Goal: Task Accomplishment & Management: Complete application form

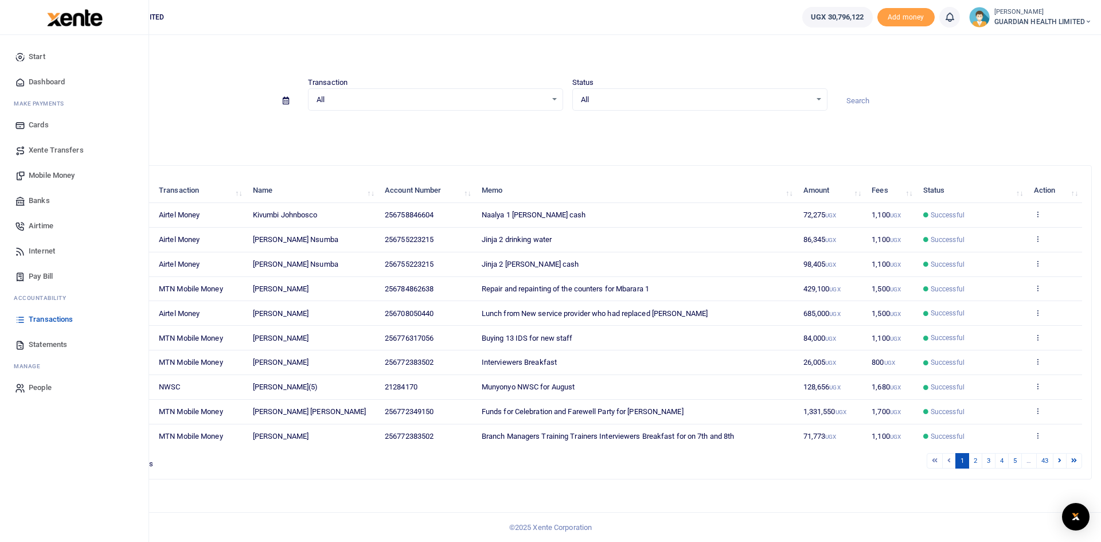
click at [65, 179] on span "Mobile Money" at bounding box center [52, 175] width 46 height 11
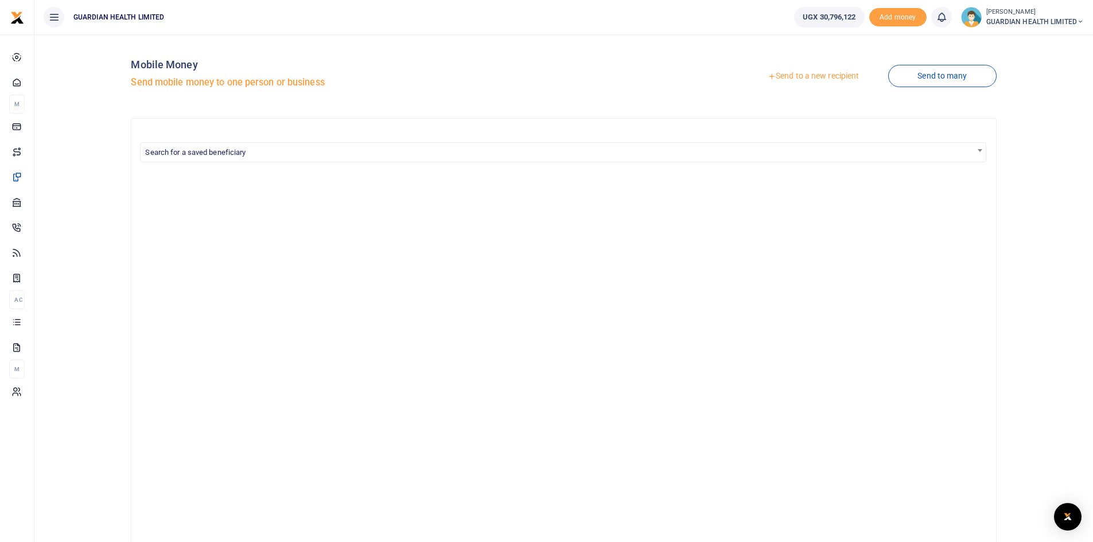
click at [813, 77] on link "Send to a new recipient" at bounding box center [813, 76] width 150 height 21
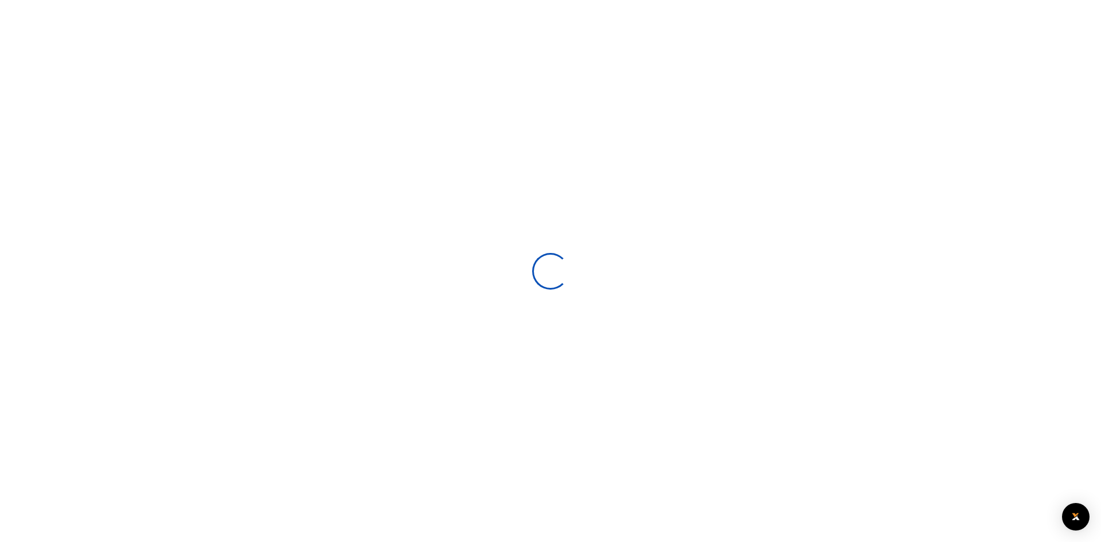
select select
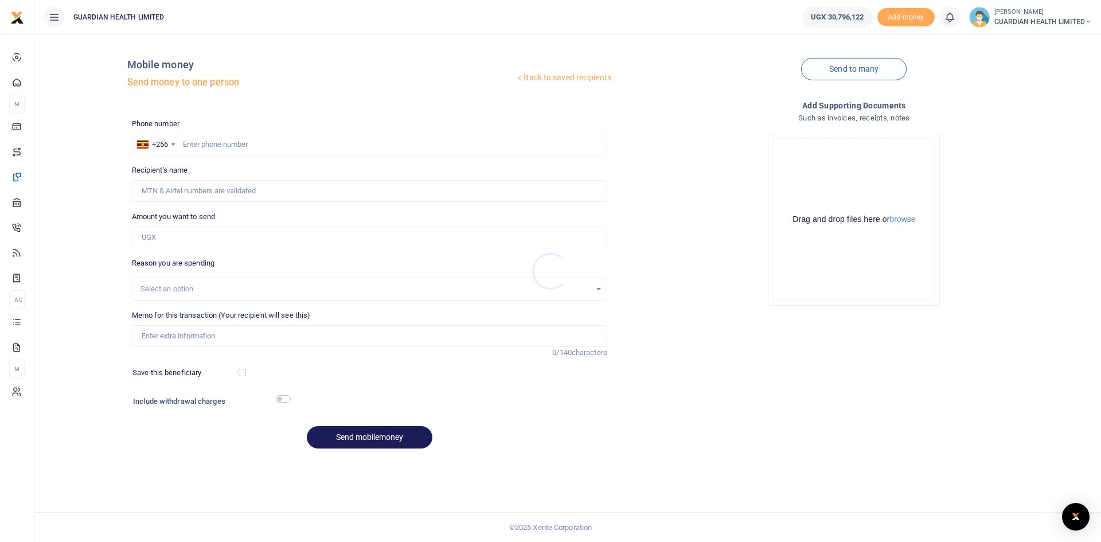
click at [233, 141] on div at bounding box center [550, 271] width 1101 height 542
click at [234, 145] on input "text" at bounding box center [369, 145] width 475 height 22
type input "776526050"
click at [326, 236] on input "Amount you want to send" at bounding box center [369, 238] width 475 height 22
type input "Joceline Kanayuwa"
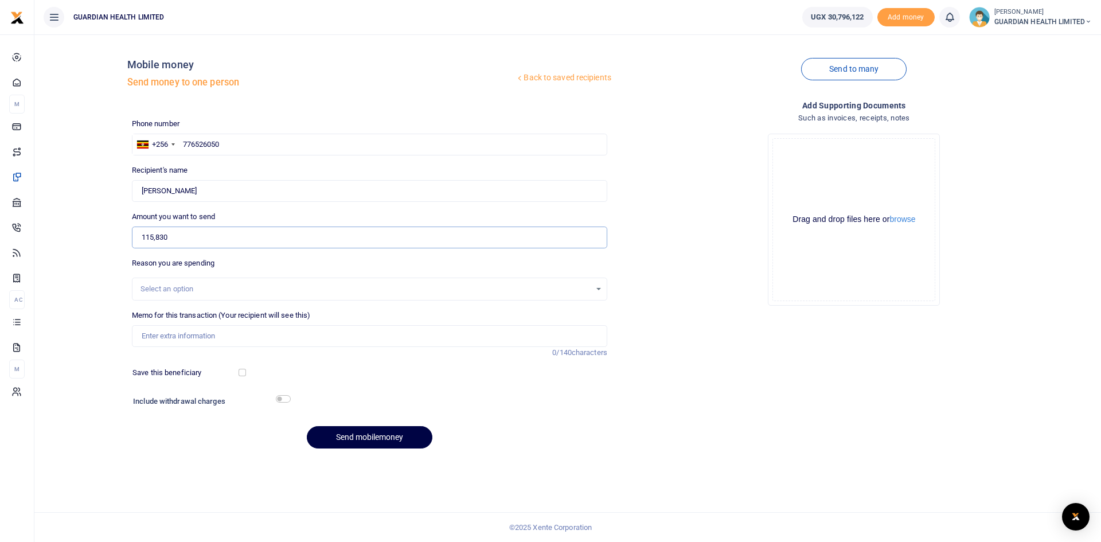
type input "115,830"
click at [197, 340] on input "Memo for this transaction (Your recipient will see this)" at bounding box center [369, 336] width 475 height 22
click at [177, 294] on div "Select an option" at bounding box center [366, 288] width 450 height 11
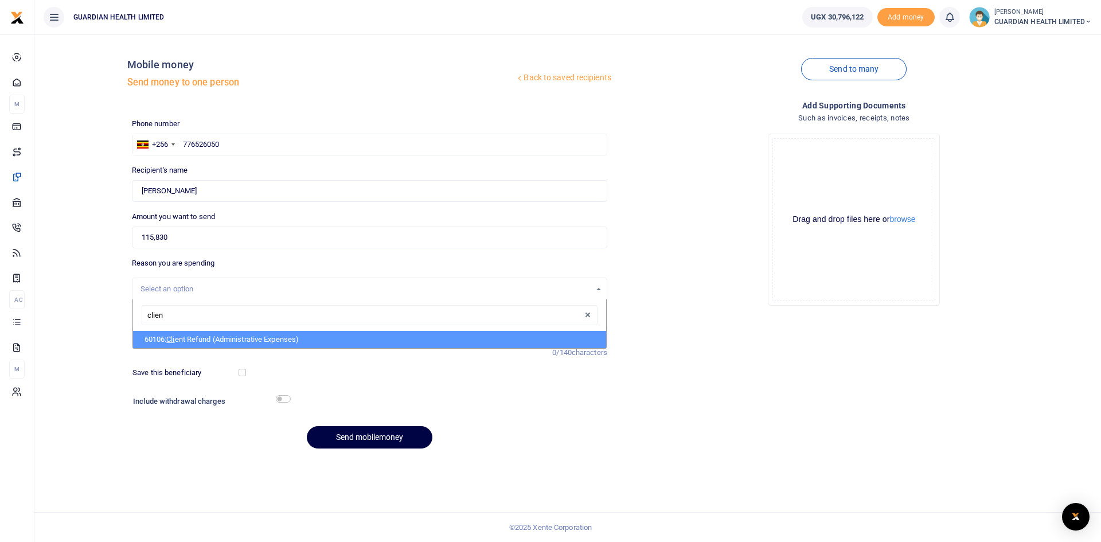
type input "client"
click at [201, 341] on li "60106: Client Refund (Administrative Expenses)" at bounding box center [369, 339] width 473 height 17
select select "5411"
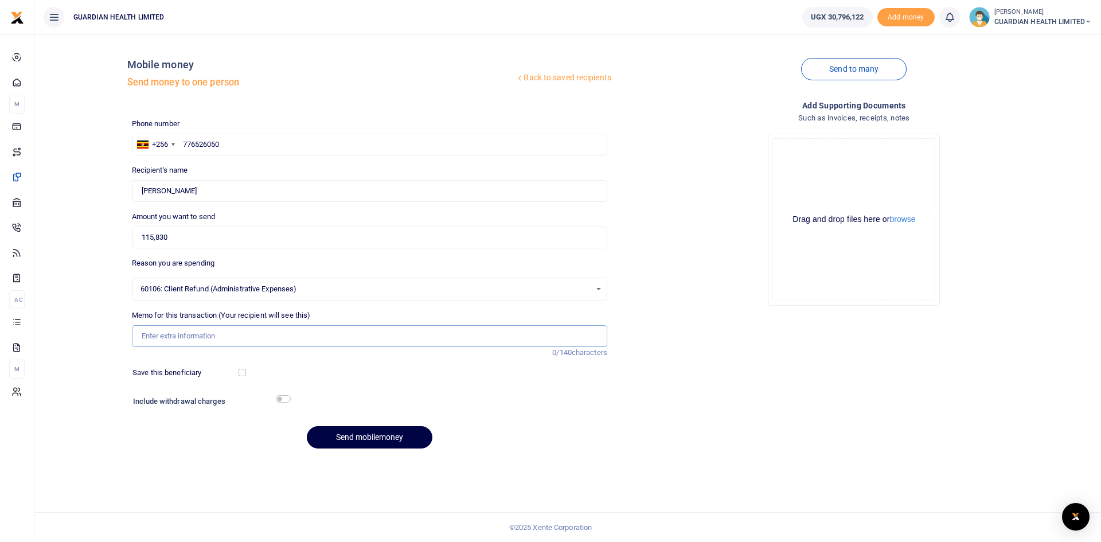
click at [189, 334] on input "Memo for this transaction (Your recipient will see this)" at bounding box center [369, 336] width 475 height 22
type input "Jinja 1 Client refund"
click at [363, 437] on button "Send mobilemoney" at bounding box center [370, 437] width 126 height 22
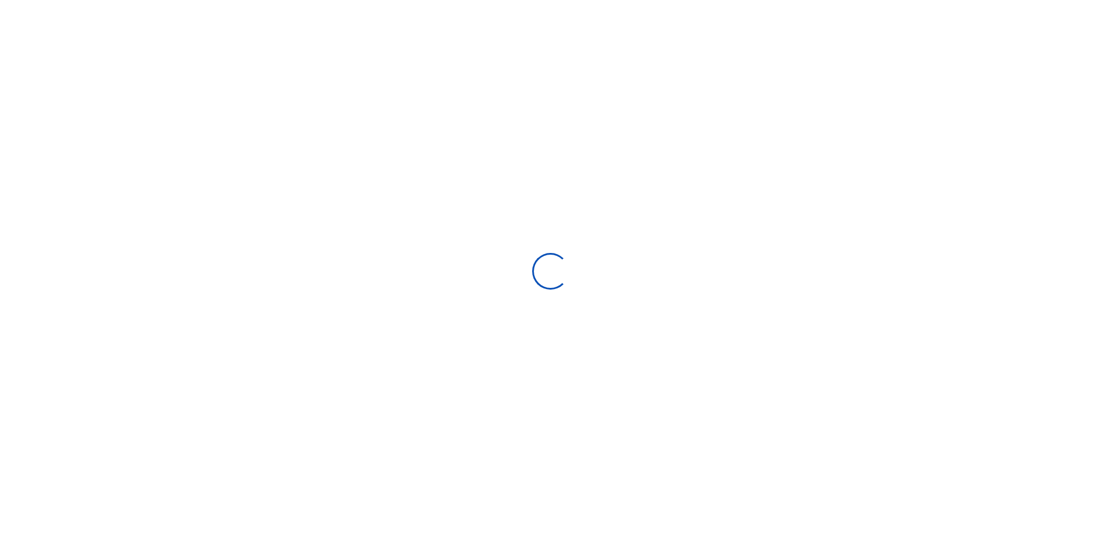
select select
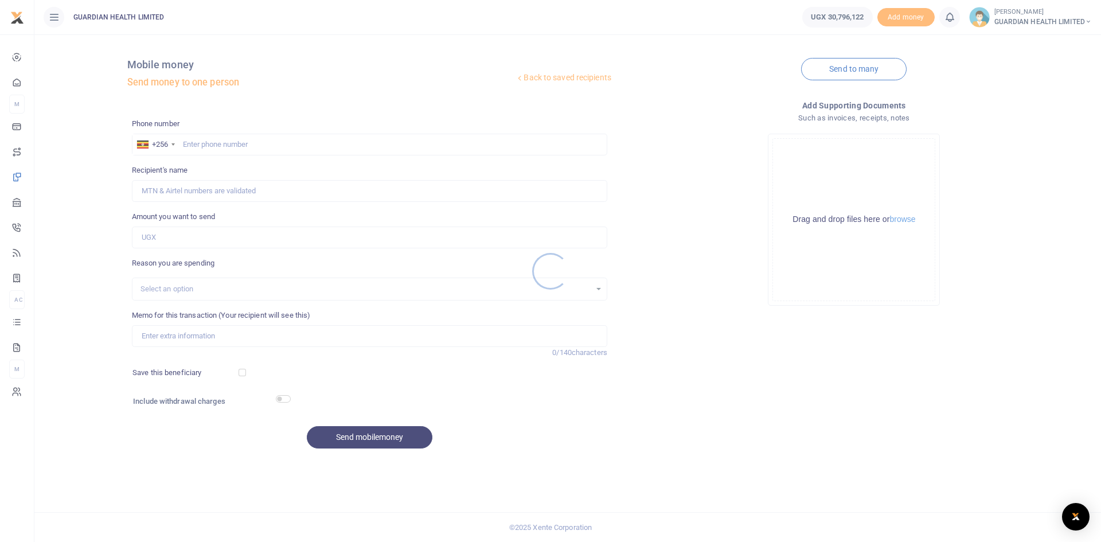
click at [233, 145] on div at bounding box center [550, 271] width 1101 height 542
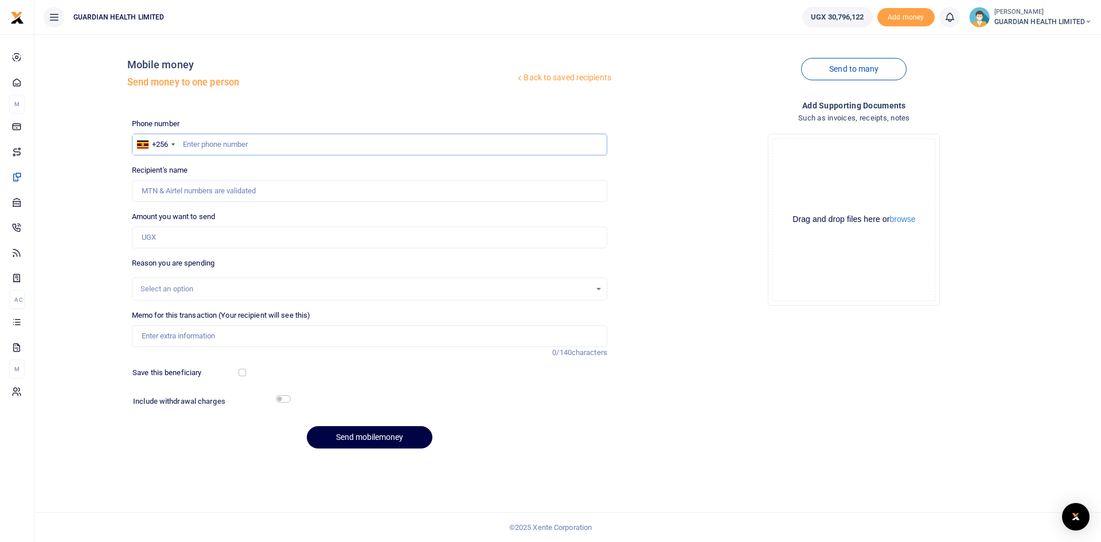
click at [259, 146] on input "text" at bounding box center [369, 145] width 475 height 22
type input "784672673"
type input "[PERSON_NAME]"
type input "784672673"
click at [232, 238] on input "Amount you want to send" at bounding box center [369, 238] width 475 height 22
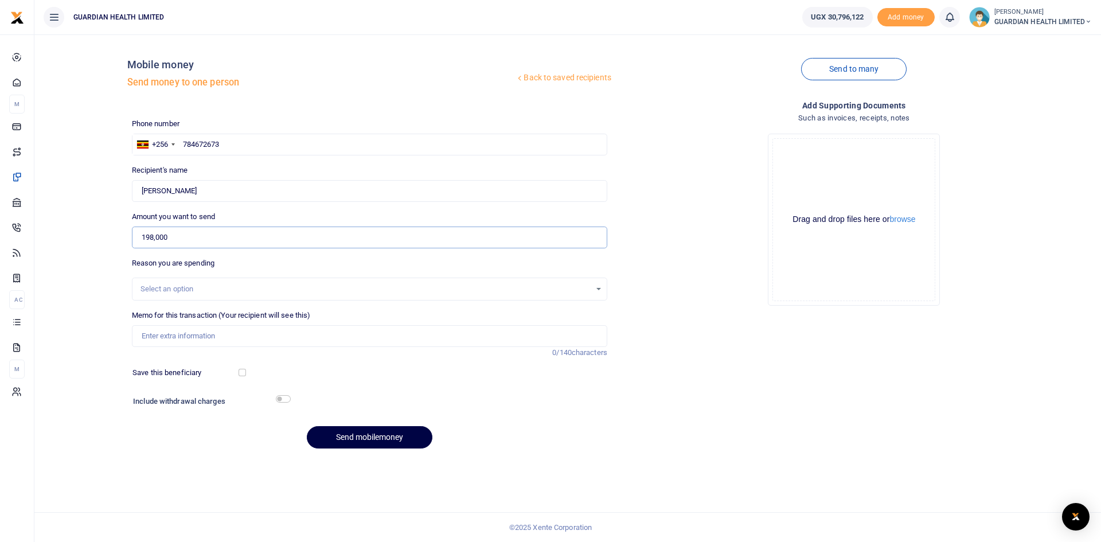
type input "198,000"
click at [185, 283] on div "Select an option" at bounding box center [369, 289] width 474 height 13
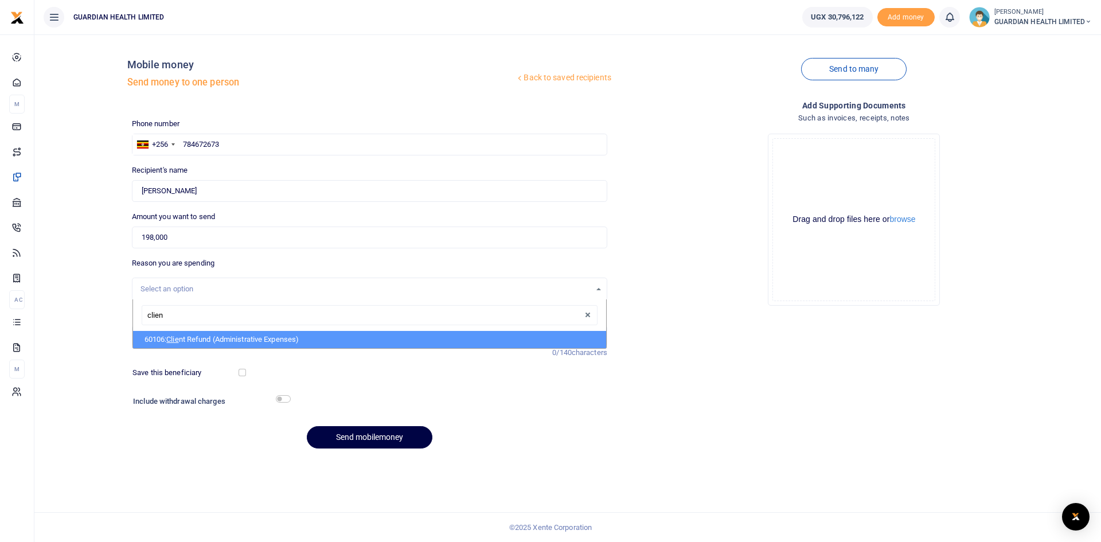
type input "client"
click at [201, 341] on li "60106: Client Refund (Administrative Expenses)" at bounding box center [369, 339] width 473 height 17
select select "5411"
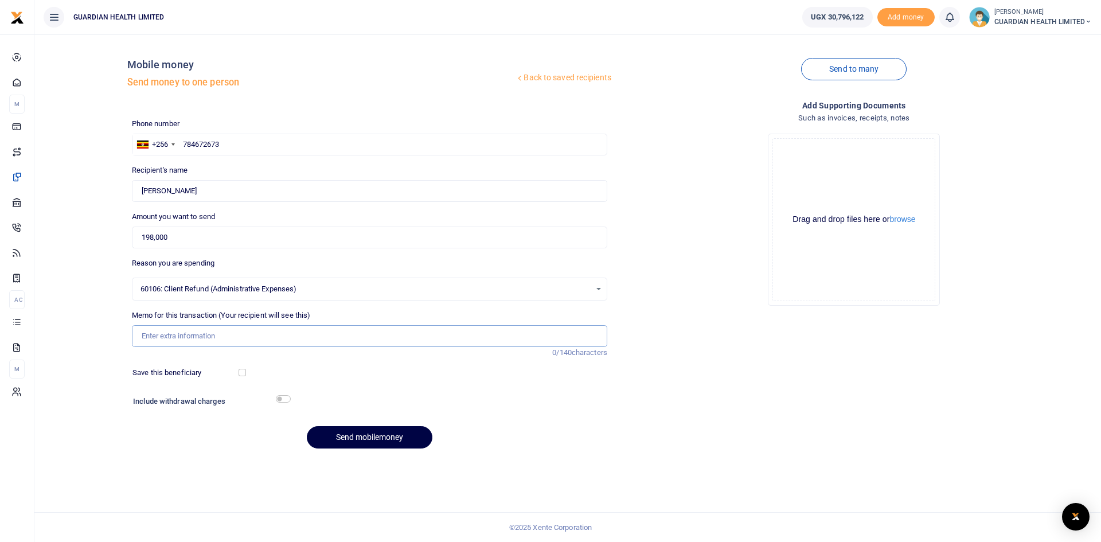
click at [183, 338] on input "Memo for this transaction (Your recipient will see this)" at bounding box center [369, 336] width 475 height 22
type input "Jinja 2 client refund"
click at [356, 442] on button "Send mobilemoney" at bounding box center [370, 437] width 126 height 22
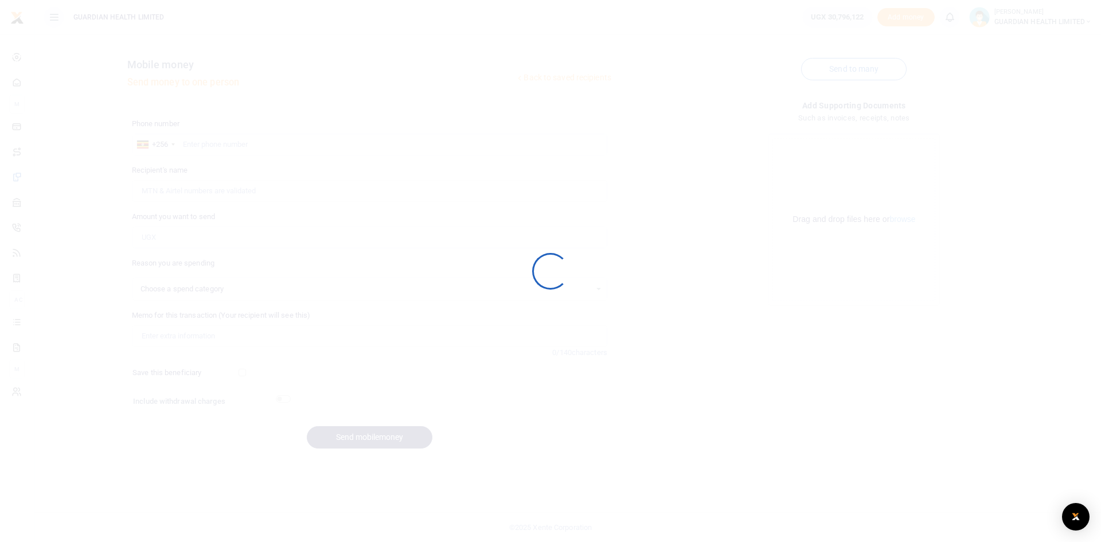
select select
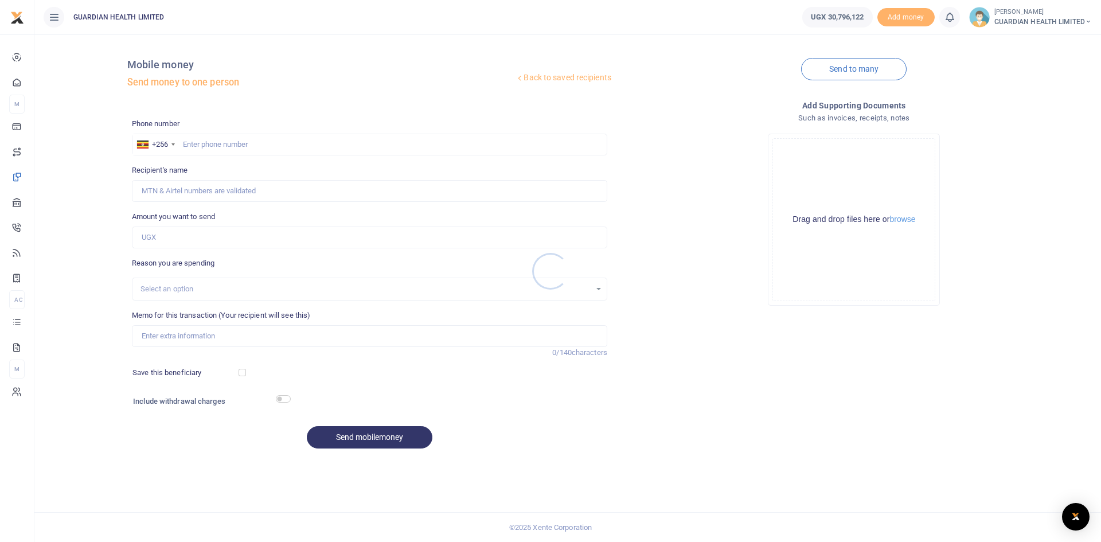
click at [305, 143] on div at bounding box center [550, 271] width 1101 height 542
click at [301, 146] on input "text" at bounding box center [369, 145] width 475 height 22
click at [201, 143] on input "7533336761" at bounding box center [369, 145] width 475 height 22
type input "753336761"
click at [166, 243] on input "Amount you want to send" at bounding box center [369, 238] width 475 height 22
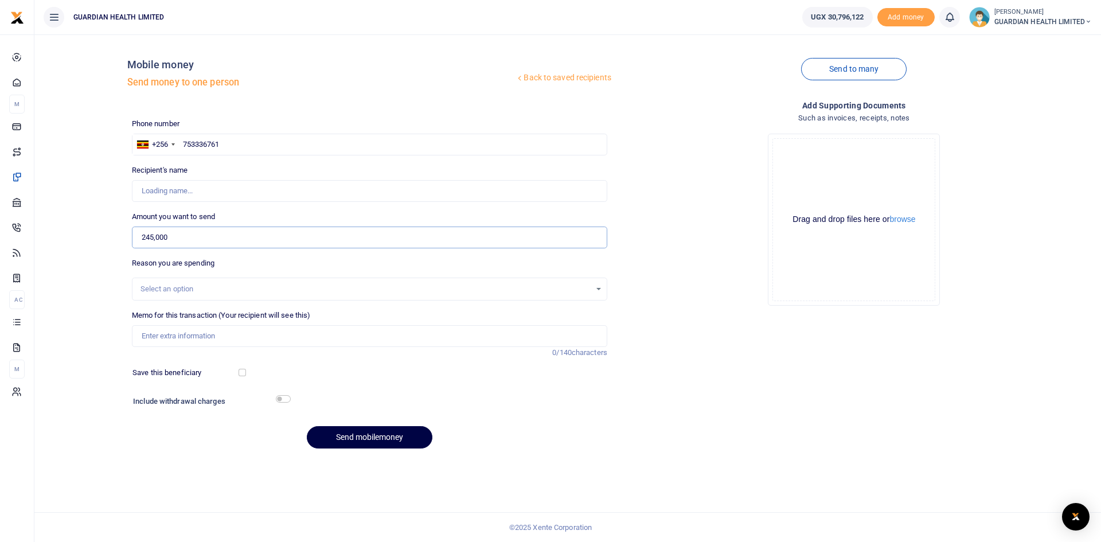
type input "245,000"
click at [177, 338] on input "Memo for this transaction (Your recipient will see this)" at bounding box center [369, 336] width 475 height 22
type input "M"
type input "Francis Kiberu"
type input "Mbarara Stocj"
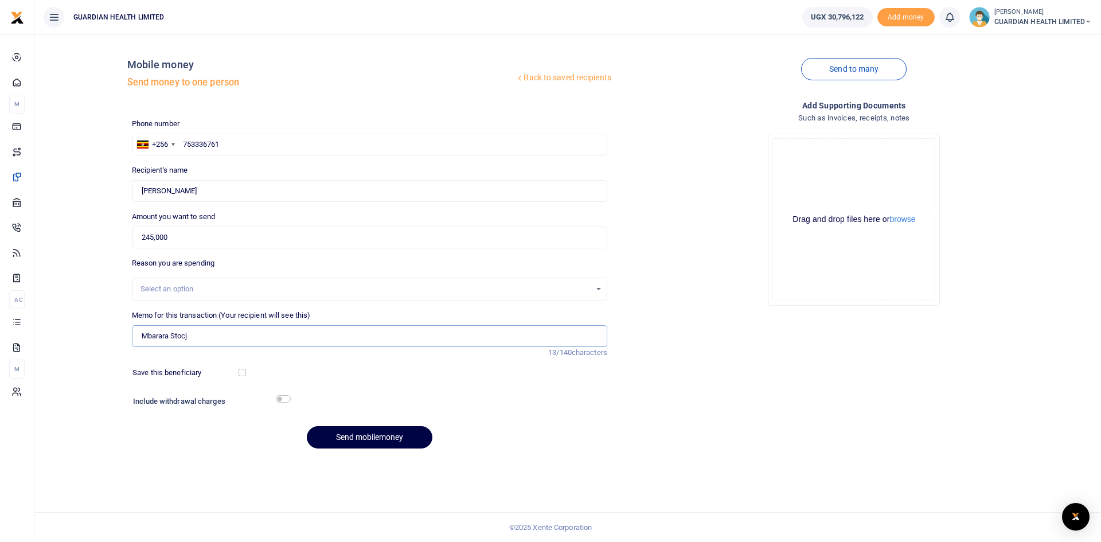
type input "Francis Kajjimu"
type input "Mbarara Stock Delivery"
click at [175, 290] on div "Select an option" at bounding box center [366, 288] width 450 height 11
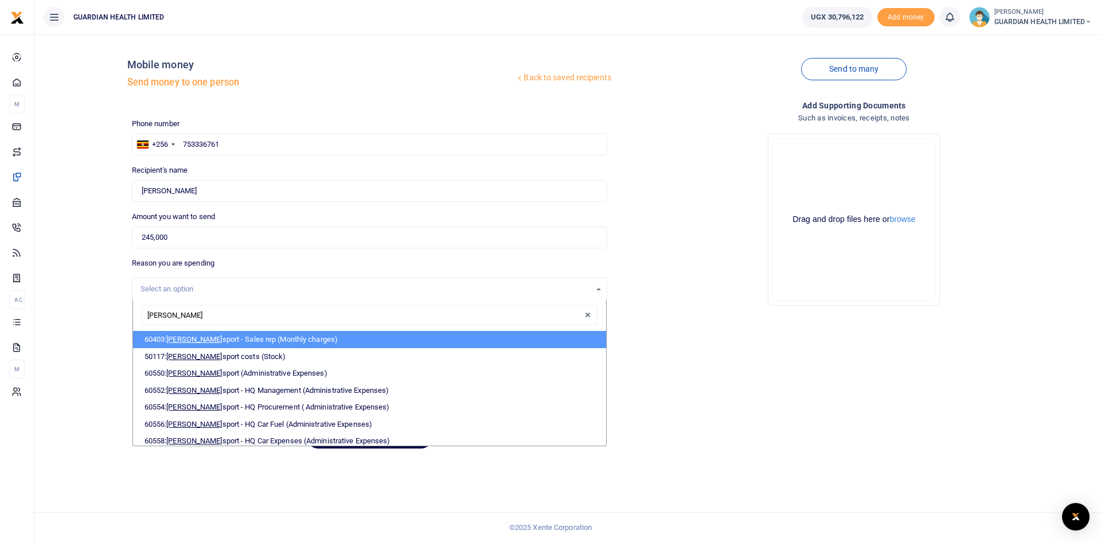
type input "trans"
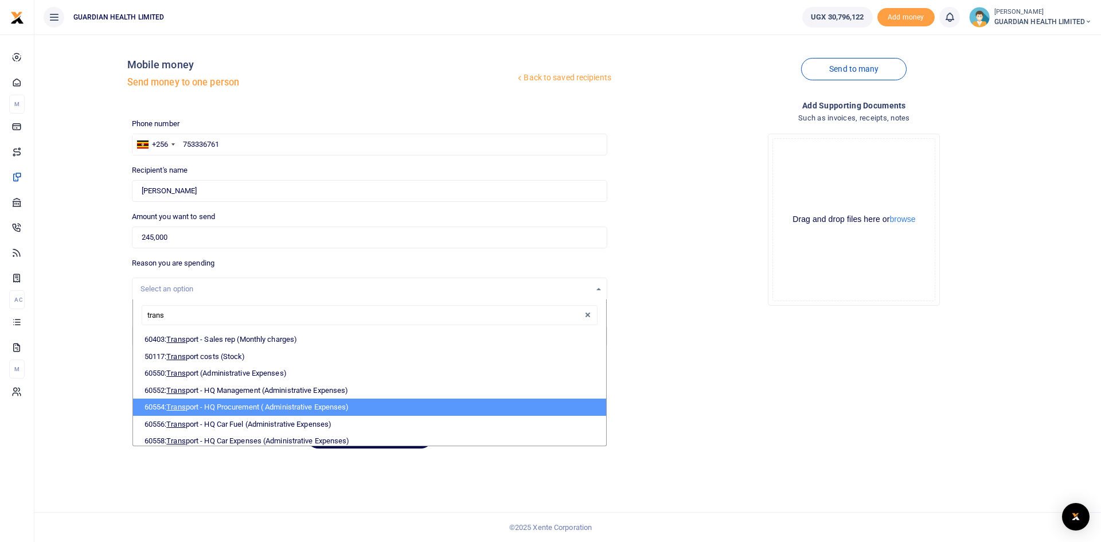
click at [247, 408] on li "60554: Trans port - HQ Procurement ( Administrative Expenses)" at bounding box center [369, 407] width 473 height 17
select select "5424"
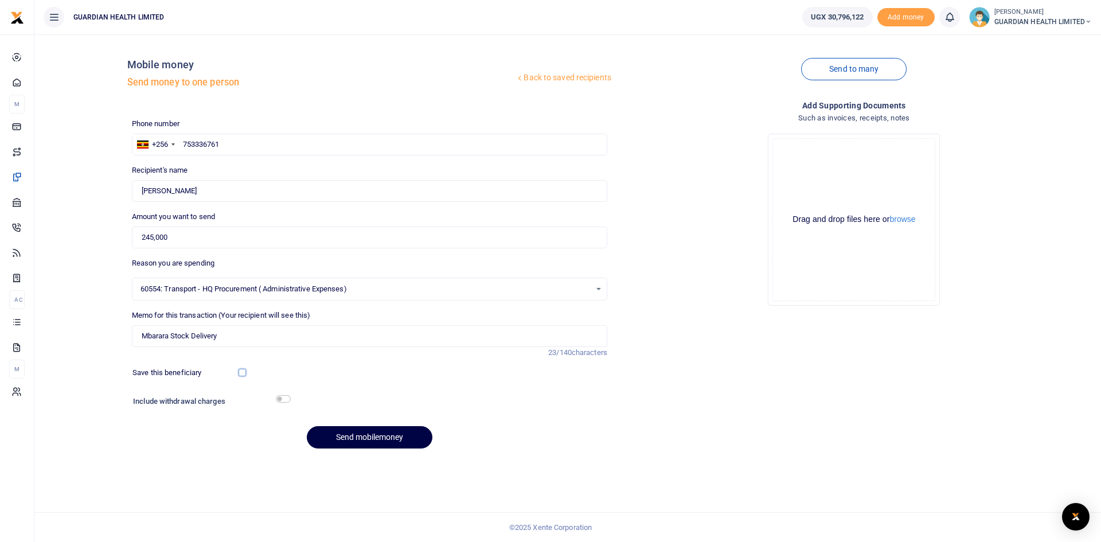
drag, startPoint x: 240, startPoint y: 373, endPoint x: 257, endPoint y: 376, distance: 17.5
click at [240, 373] on input "checkbox" at bounding box center [242, 372] width 7 height 7
checkbox input "true"
click at [280, 397] on input "checkbox" at bounding box center [283, 398] width 15 height 7
checkbox input "true"
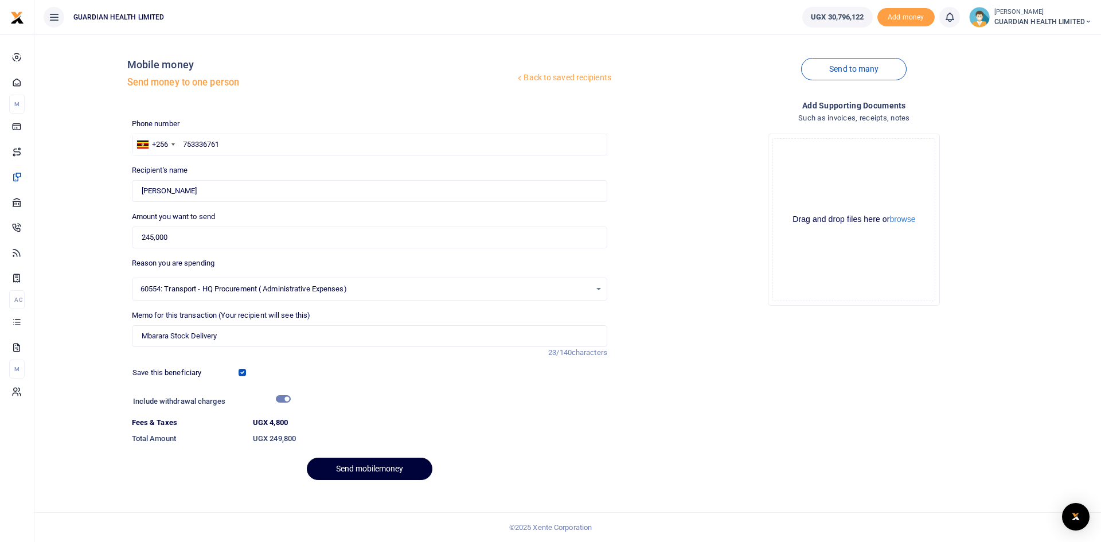
click at [344, 462] on button "Send mobilemoney" at bounding box center [370, 469] width 126 height 22
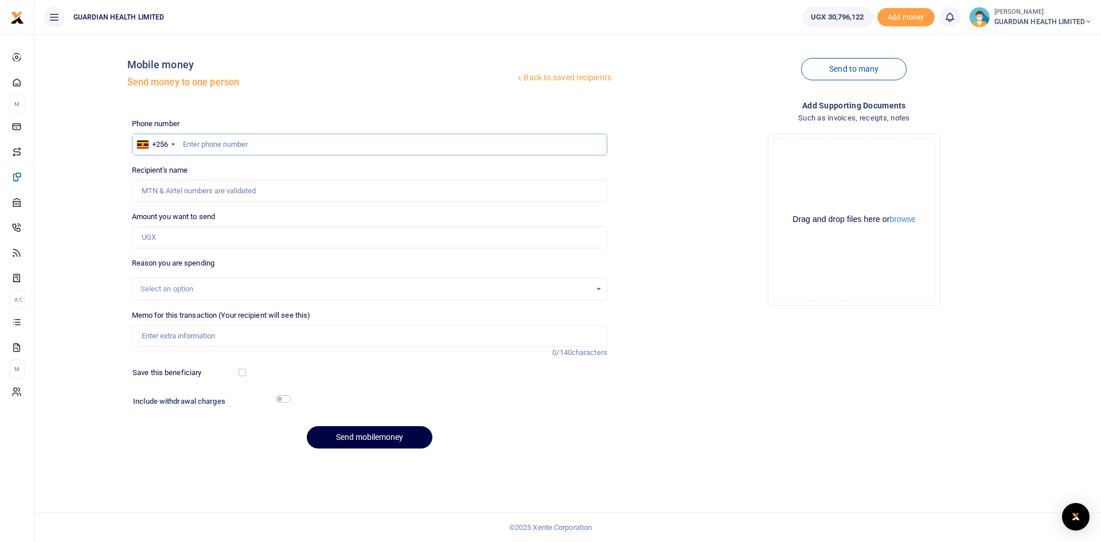
click at [277, 144] on input "text" at bounding box center [369, 145] width 475 height 22
type input "778176876"
click at [219, 239] on input "Amount you want to send" at bounding box center [369, 238] width 475 height 22
type input "5"
type input "[PERSON_NAME]"
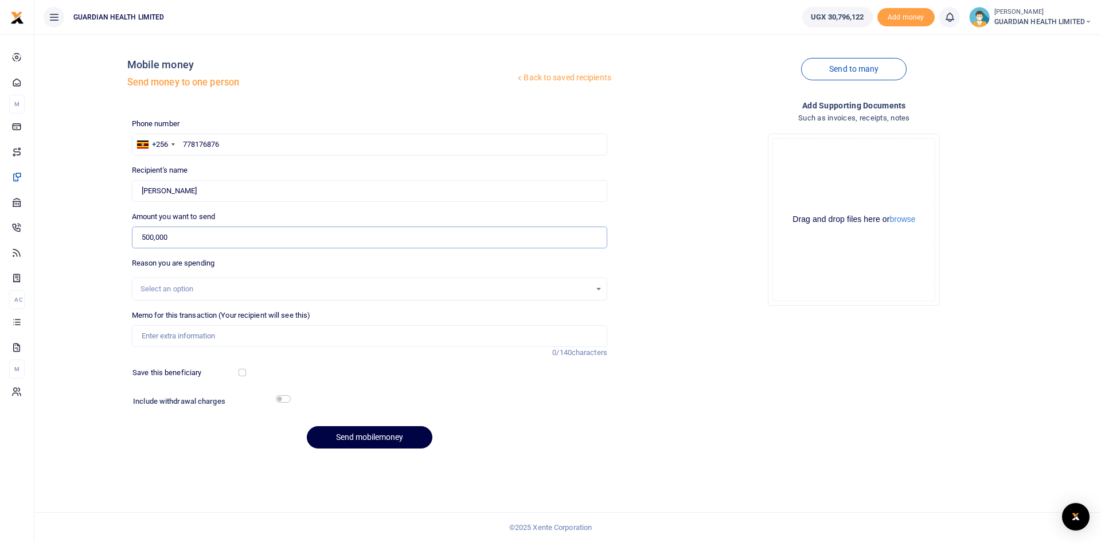
type input "500,000"
click at [201, 280] on div "Select an option" at bounding box center [369, 289] width 475 height 23
click at [191, 291] on div "Select an option" at bounding box center [366, 288] width 450 height 11
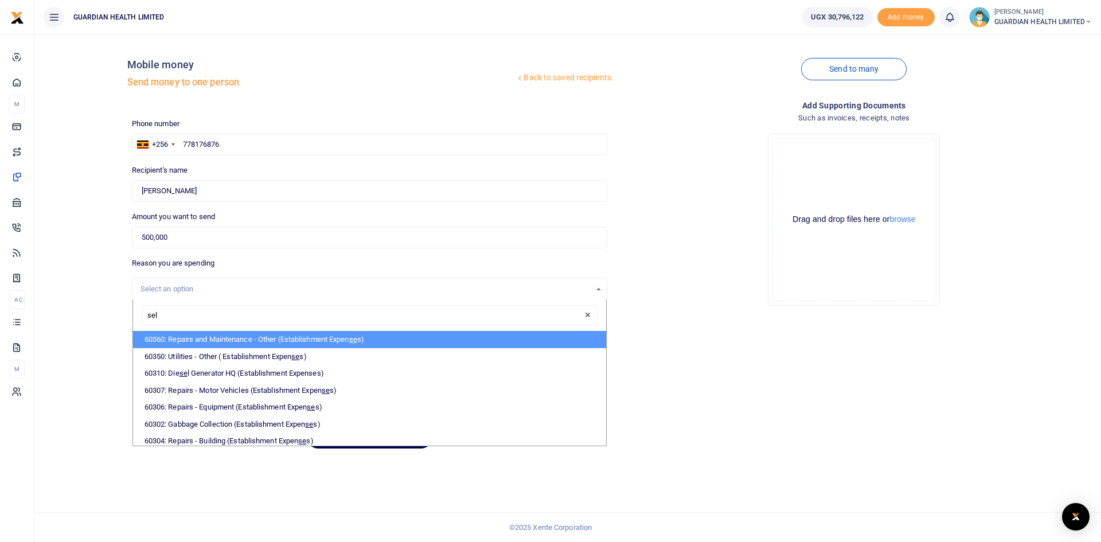
type input "sell"
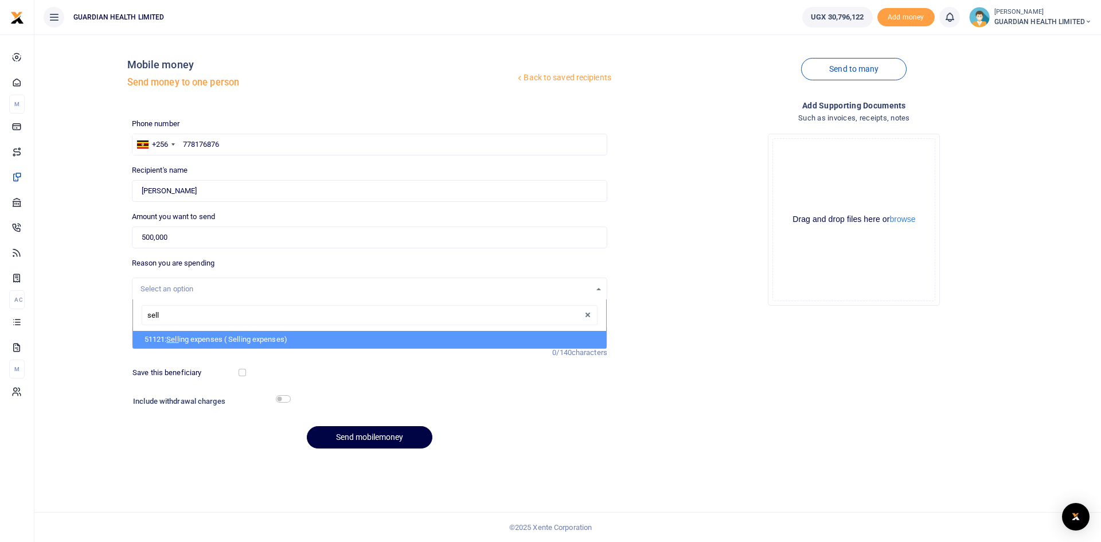
click at [196, 341] on li "51121: Sell ing expenses ( Selling expenses)" at bounding box center [369, 339] width 473 height 17
select select "5405"
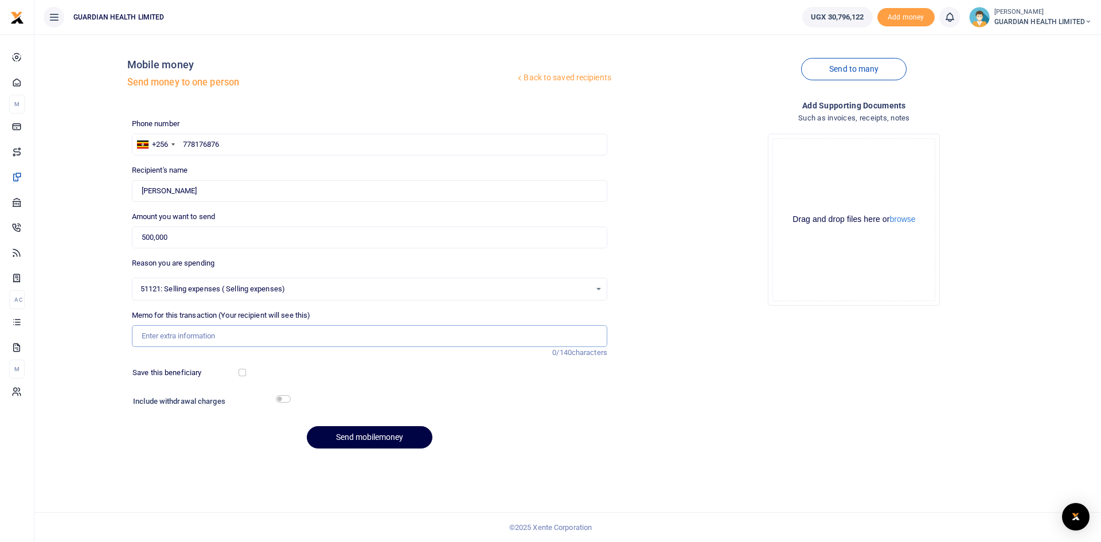
click at [206, 331] on input "Memo for this transaction (Your recipient will see this)" at bounding box center [369, 336] width 475 height 22
type input "Kiruddu Marketing"
click at [243, 373] on input "checkbox" at bounding box center [242, 372] width 7 height 7
checkbox input "true"
click at [289, 398] on input "checkbox" at bounding box center [283, 398] width 15 height 7
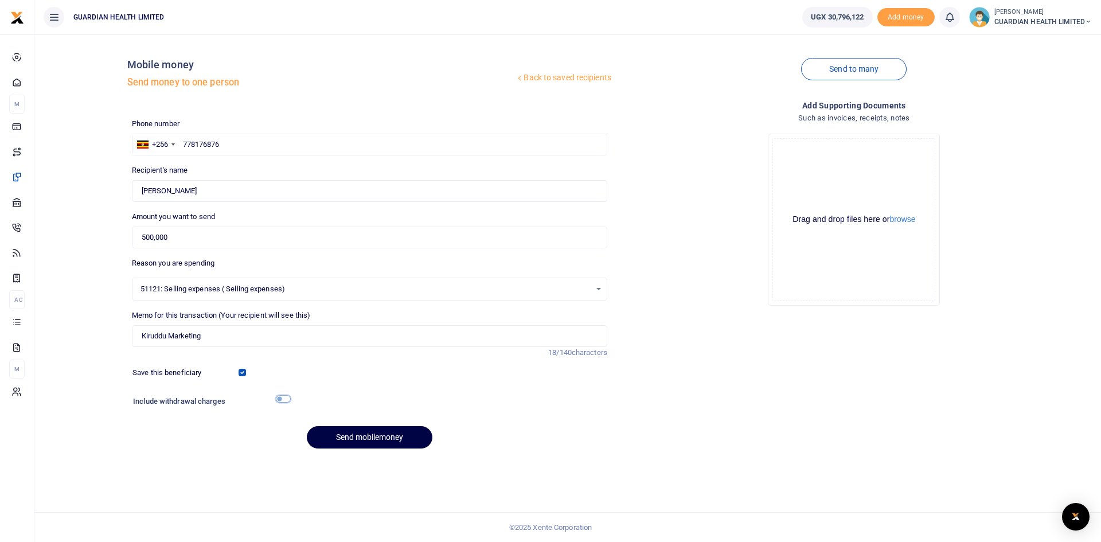
checkbox input "true"
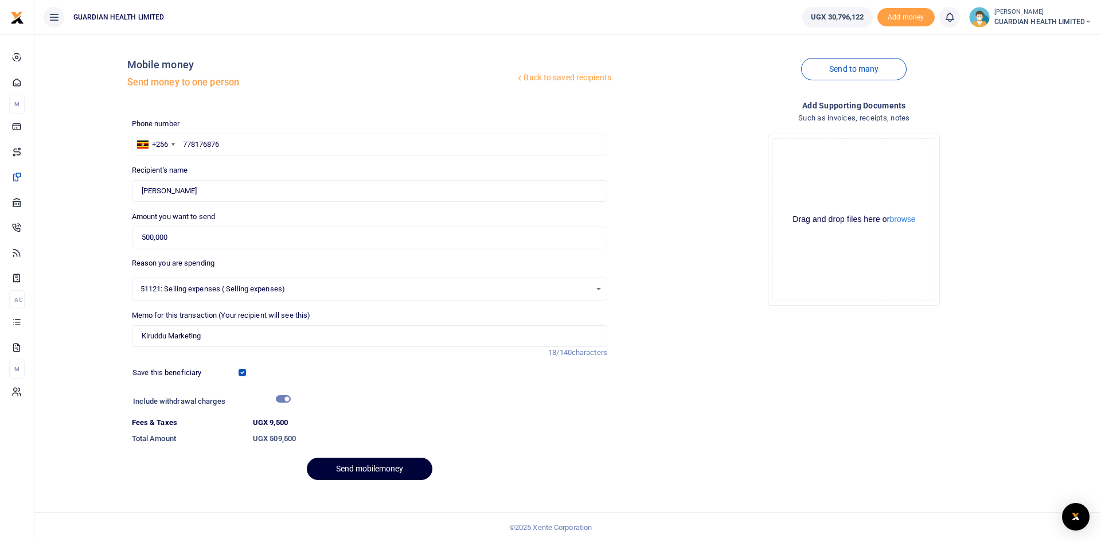
click at [370, 465] on button "Send mobilemoney" at bounding box center [370, 469] width 126 height 22
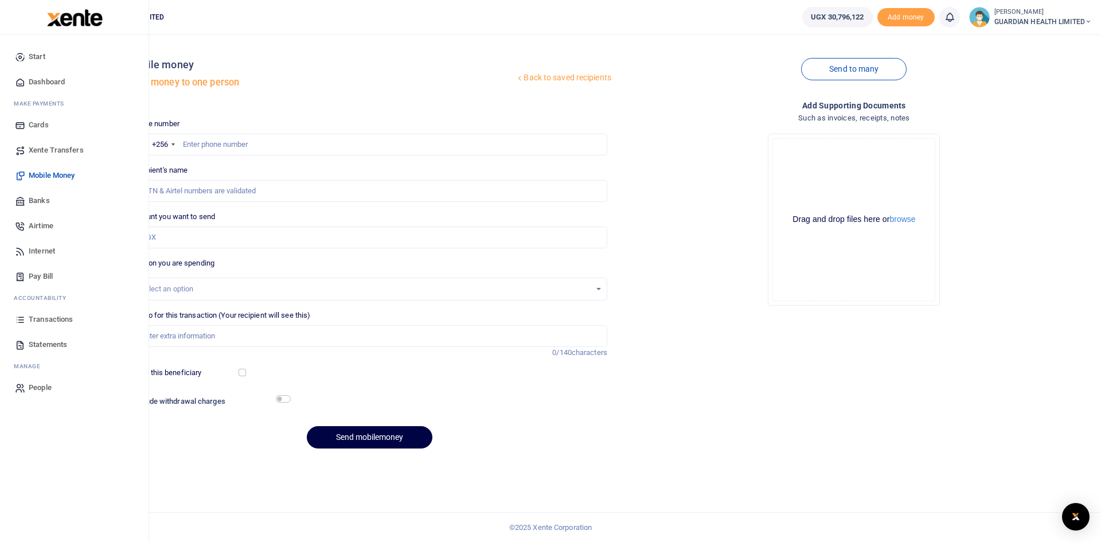
click at [40, 274] on span "Pay Bill" at bounding box center [41, 276] width 24 height 11
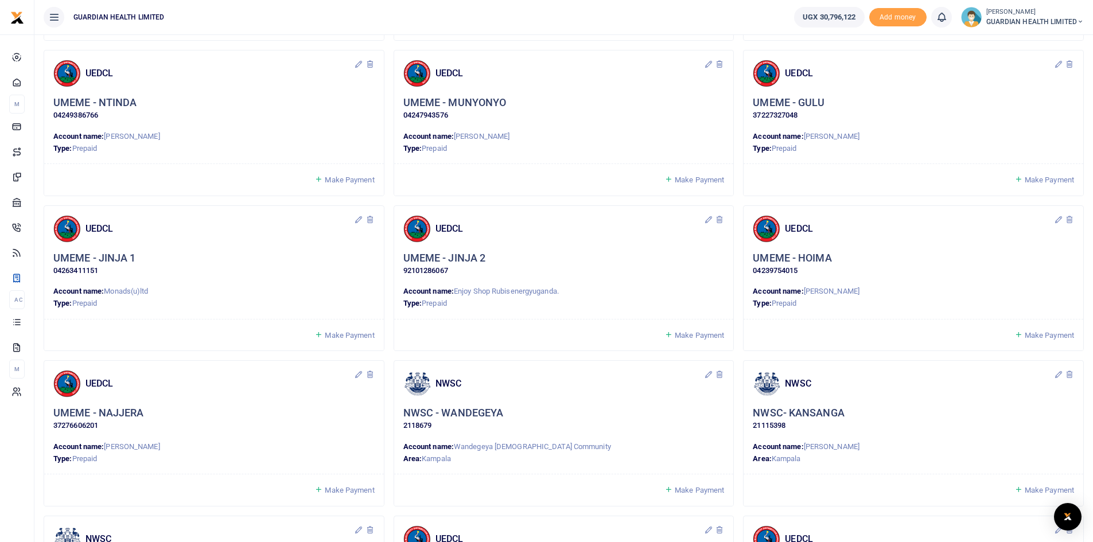
scroll to position [849, 0]
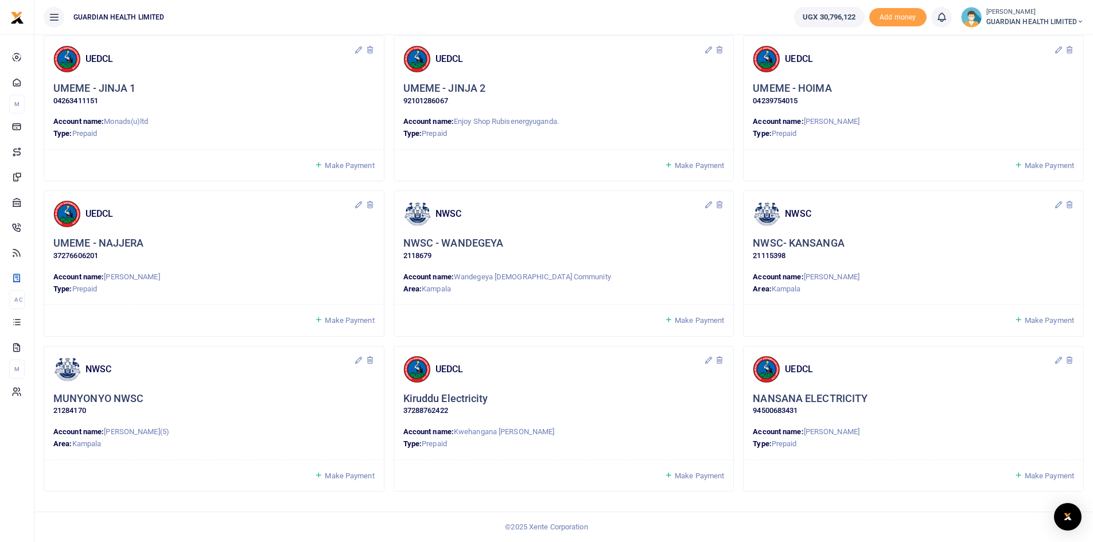
click at [712, 323] on span "Make Payment" at bounding box center [698, 320] width 49 height 9
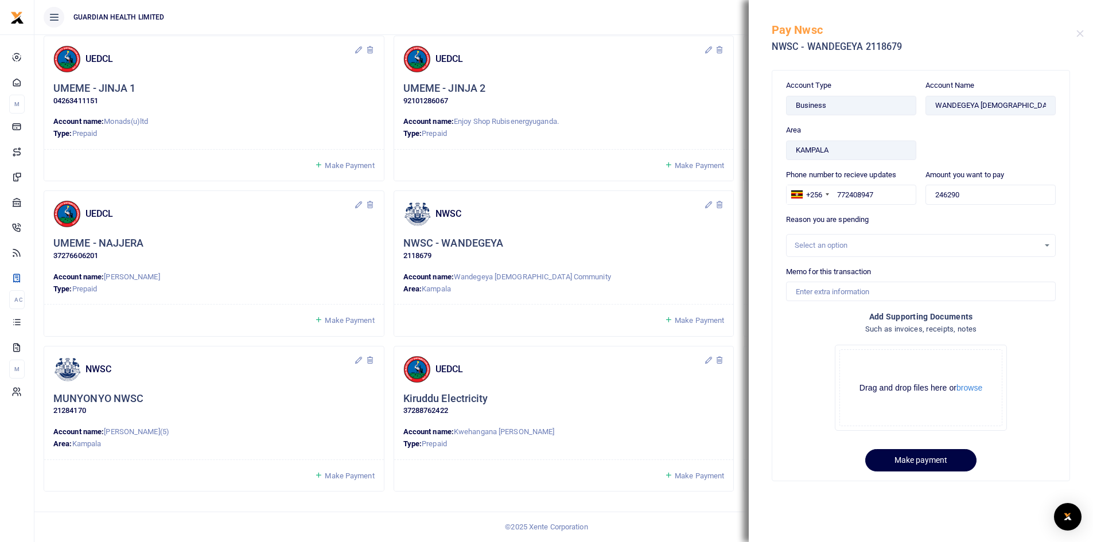
click at [833, 243] on div "Select an option" at bounding box center [916, 245] width 244 height 11
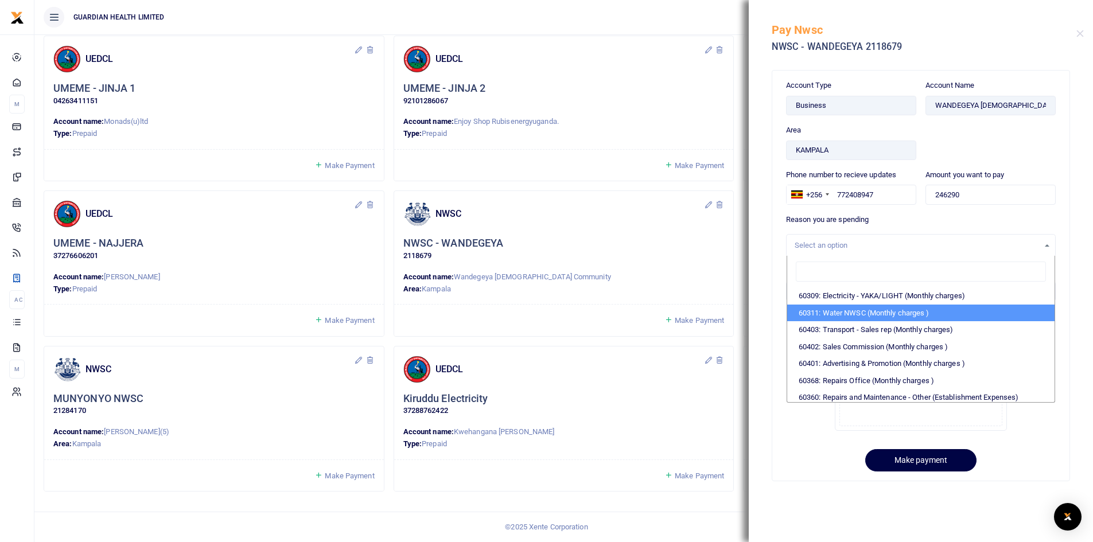
click at [833, 310] on li "60311: Water NWSC (Monthly charges )" at bounding box center [920, 313] width 267 height 17
select select "5375"
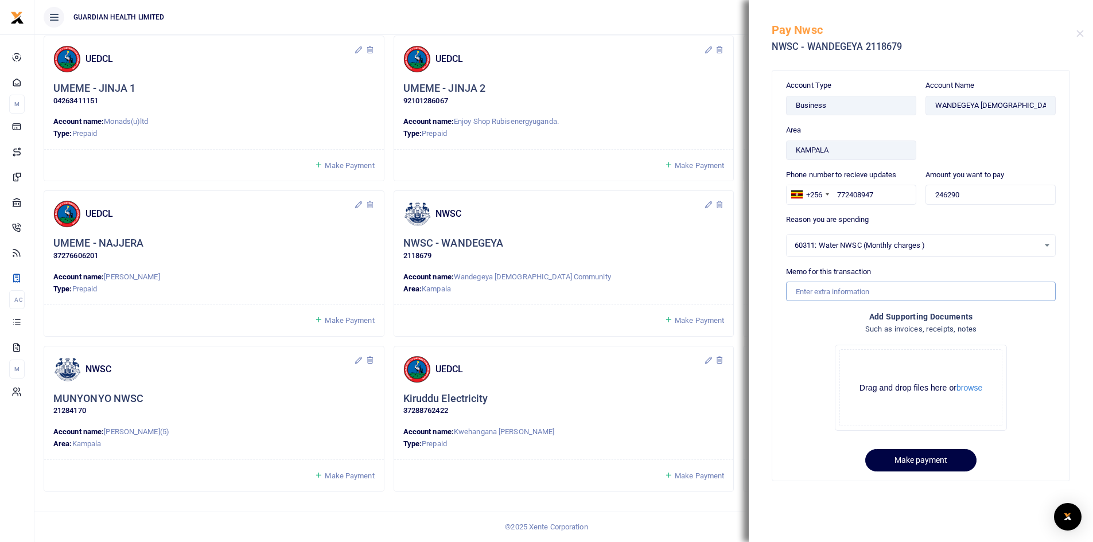
click at [821, 291] on input "Memo for this transaction" at bounding box center [921, 291] width 270 height 19
type input "Wandegeya NWSC"
drag, startPoint x: 920, startPoint y: 458, endPoint x: 912, endPoint y: 461, distance: 9.1
click at [920, 458] on button "Make payment" at bounding box center [920, 460] width 111 height 22
